Goal: Task Accomplishment & Management: Complete application form

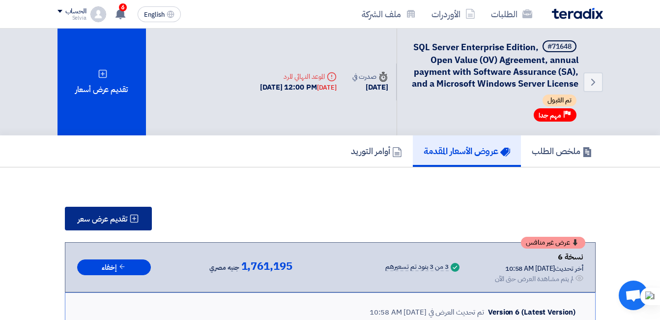
click at [118, 220] on span "تقديم عرض سعر" at bounding box center [103, 219] width 50 height 8
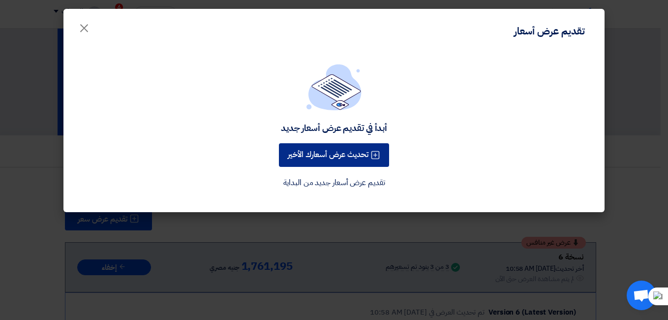
click at [295, 153] on button "تحديث عرض أسعارك الأخير" at bounding box center [334, 155] width 110 height 24
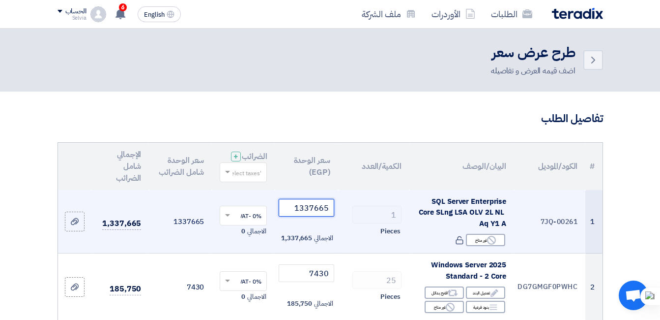
click at [303, 216] on input "1337665" at bounding box center [306, 208] width 55 height 18
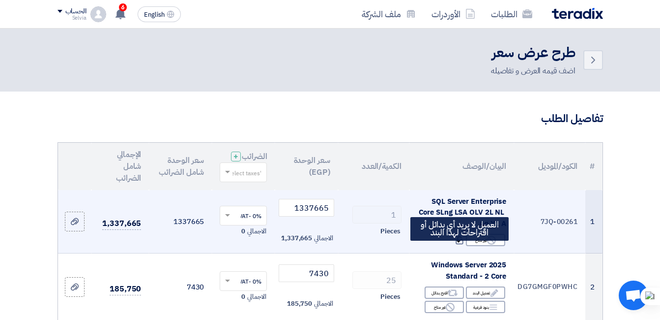
click at [457, 244] on use at bounding box center [459, 240] width 7 height 8
click at [561, 232] on td "7JQ-00261" at bounding box center [549, 221] width 71 height 63
click at [558, 232] on td "7JQ-00261" at bounding box center [549, 221] width 71 height 63
drag, startPoint x: 472, startPoint y: 250, endPoint x: 429, endPoint y: 238, distance: 44.4
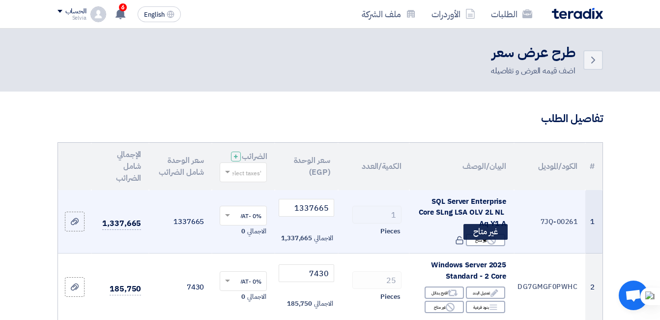
click at [431, 238] on td "SQL Server Enterprise Core SLng LSA OLV 2L NL Aq Y1 A Reject غير متاح غير متاح" at bounding box center [462, 221] width 105 height 63
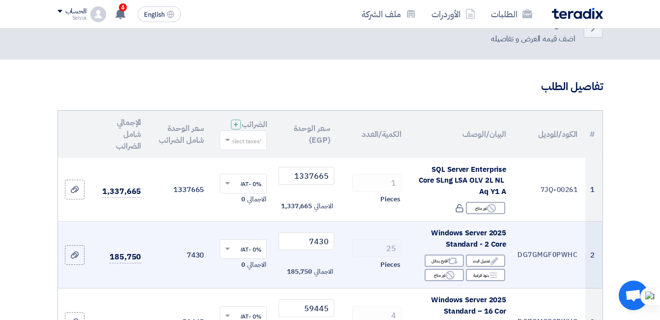
scroll to position [49, 0]
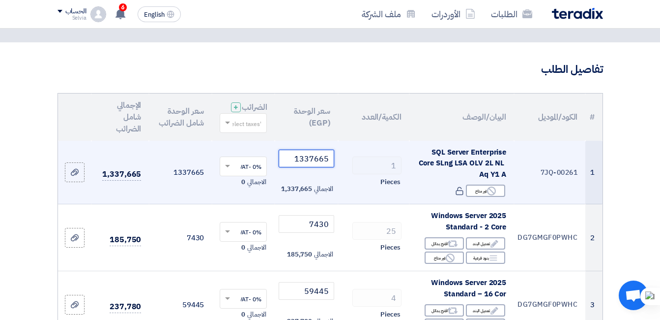
click at [325, 167] on input "1337665" at bounding box center [306, 158] width 55 height 18
click at [324, 167] on input "1337665" at bounding box center [306, 158] width 55 height 18
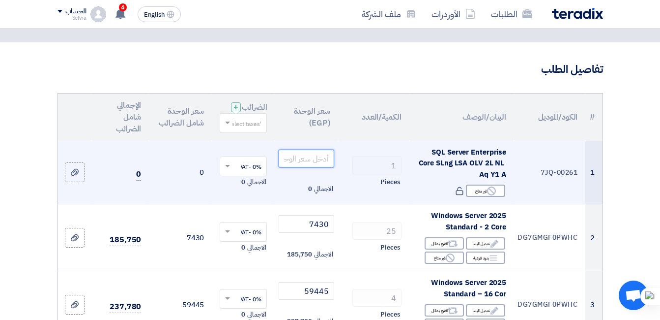
click at [311, 167] on input "number" at bounding box center [306, 158] width 55 height 18
click at [308, 166] on input "number" at bounding box center [306, 158] width 55 height 18
